Goal: Navigation & Orientation: Find specific page/section

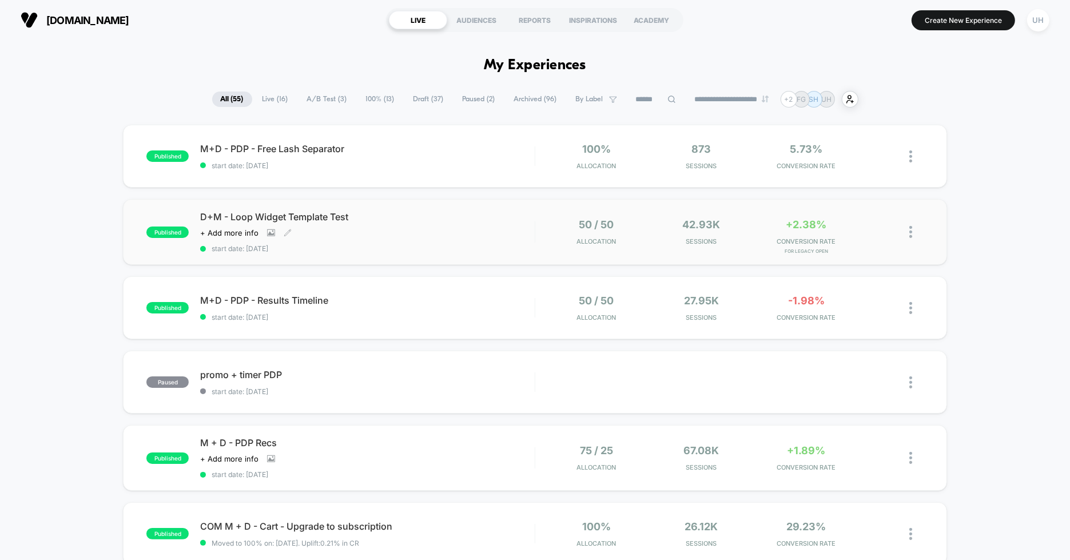
click at [515, 233] on div "D+M - Loop Widget Template Test Click to view images Click to edit experience d…" at bounding box center [367, 232] width 334 height 42
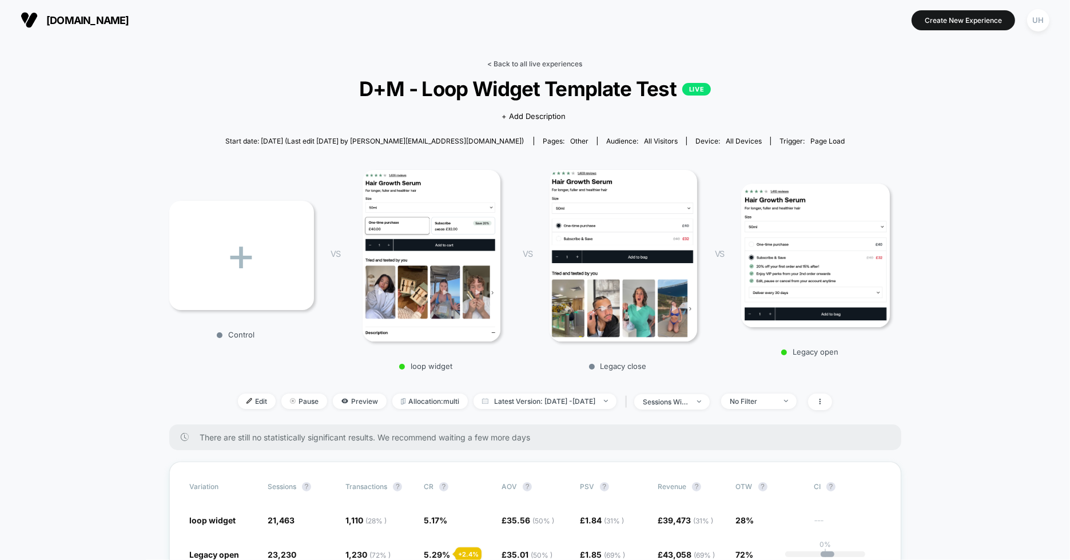
click at [497, 62] on link "< Back to all live experiences" at bounding box center [535, 63] width 95 height 9
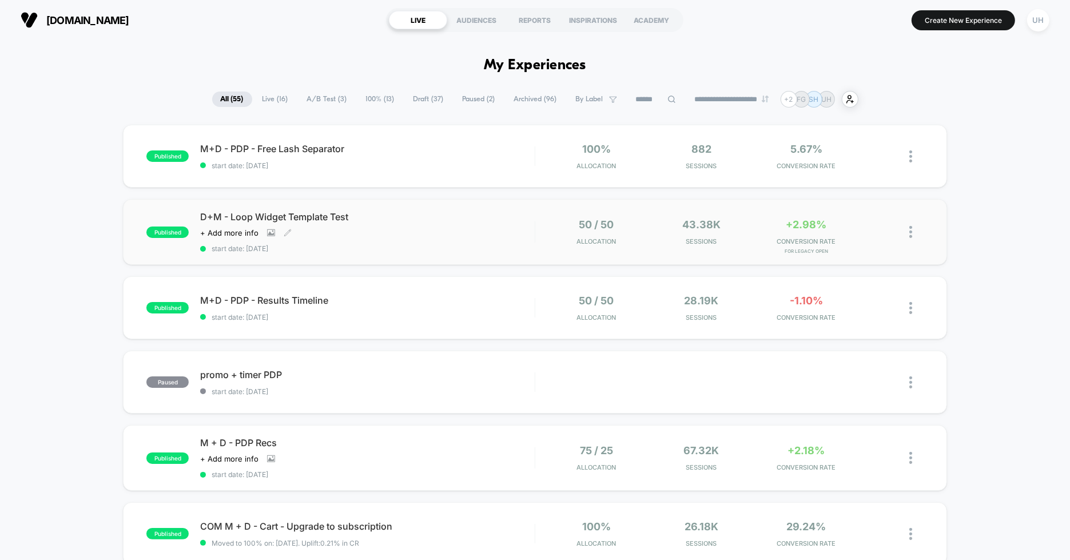
click at [485, 214] on span "D+M - Loop Widget Template Test" at bounding box center [367, 216] width 334 height 11
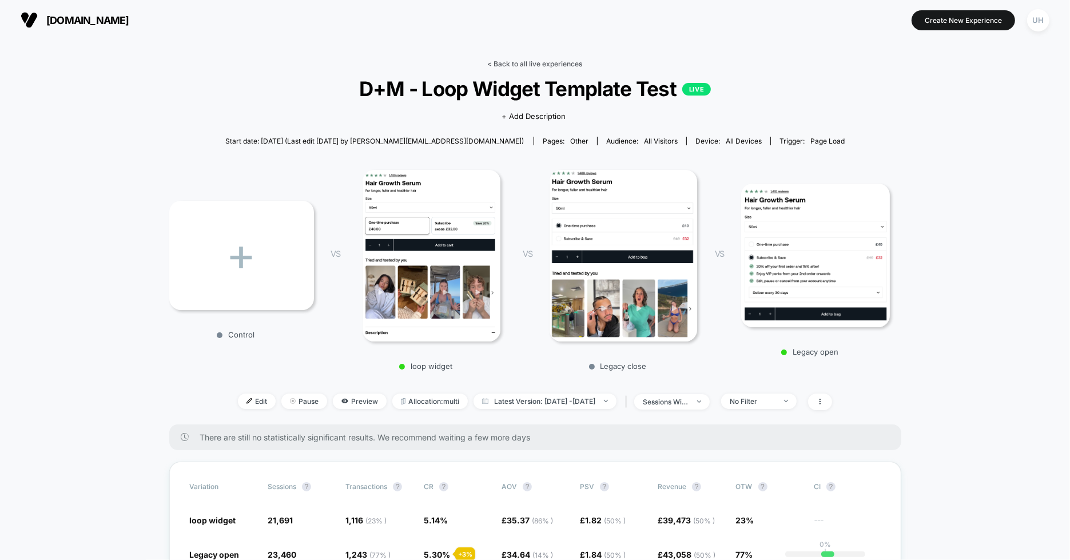
click at [520, 63] on link "< Back to all live experiences" at bounding box center [535, 63] width 95 height 9
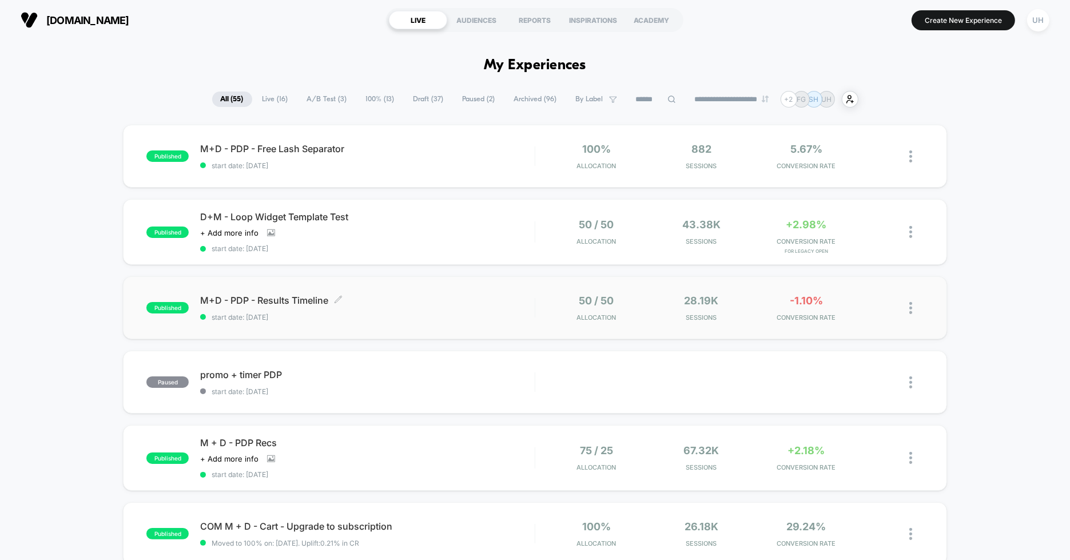
click at [504, 295] on span "M+D - PDP - Results Timeline Click to edit experience details" at bounding box center [367, 299] width 334 height 11
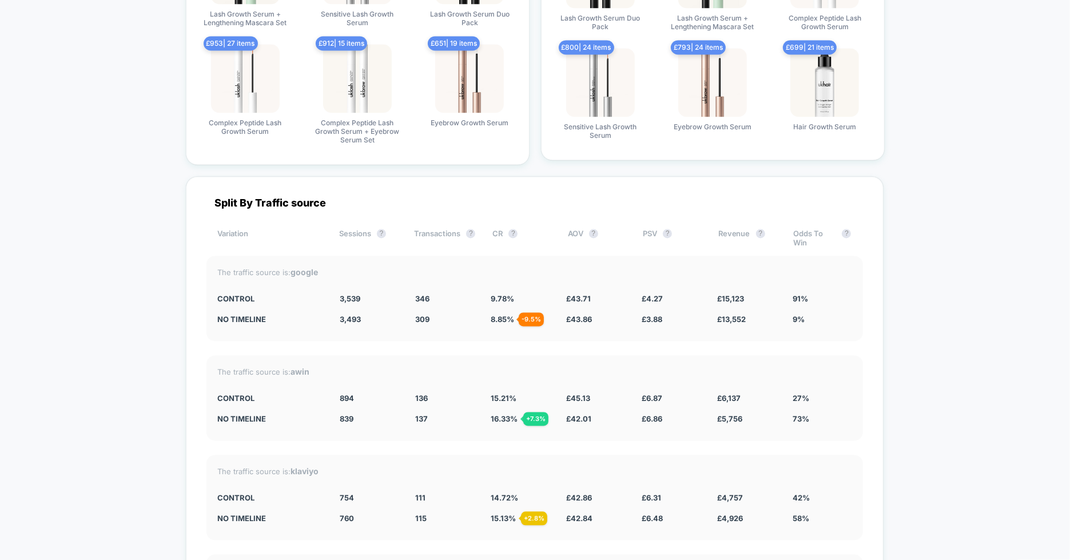
scroll to position [2312, 0]
